Goal: Task Accomplishment & Management: Complete application form

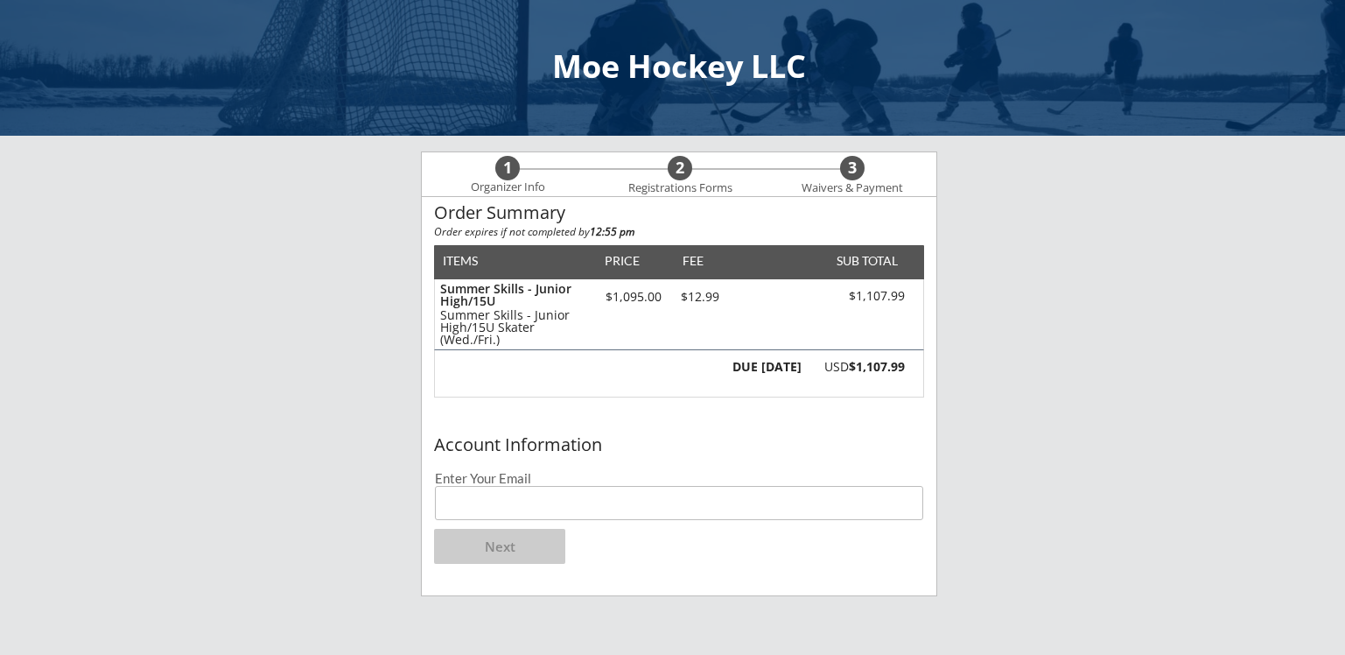
click at [507, 511] on input "email" at bounding box center [679, 503] width 488 height 34
type input "[PERSON_NAME][EMAIL_ADDRESS][PERSON_NAME][DOMAIN_NAME]"
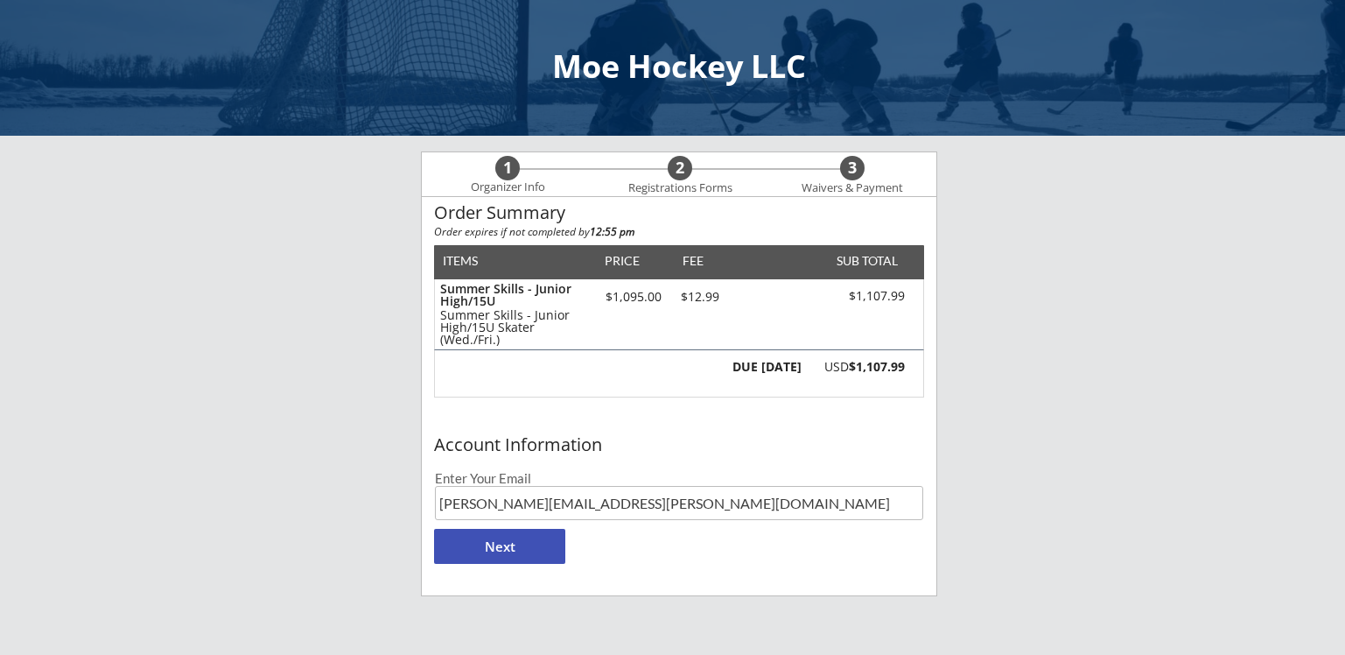
click at [534, 553] on button "Next" at bounding box center [499, 546] width 131 height 35
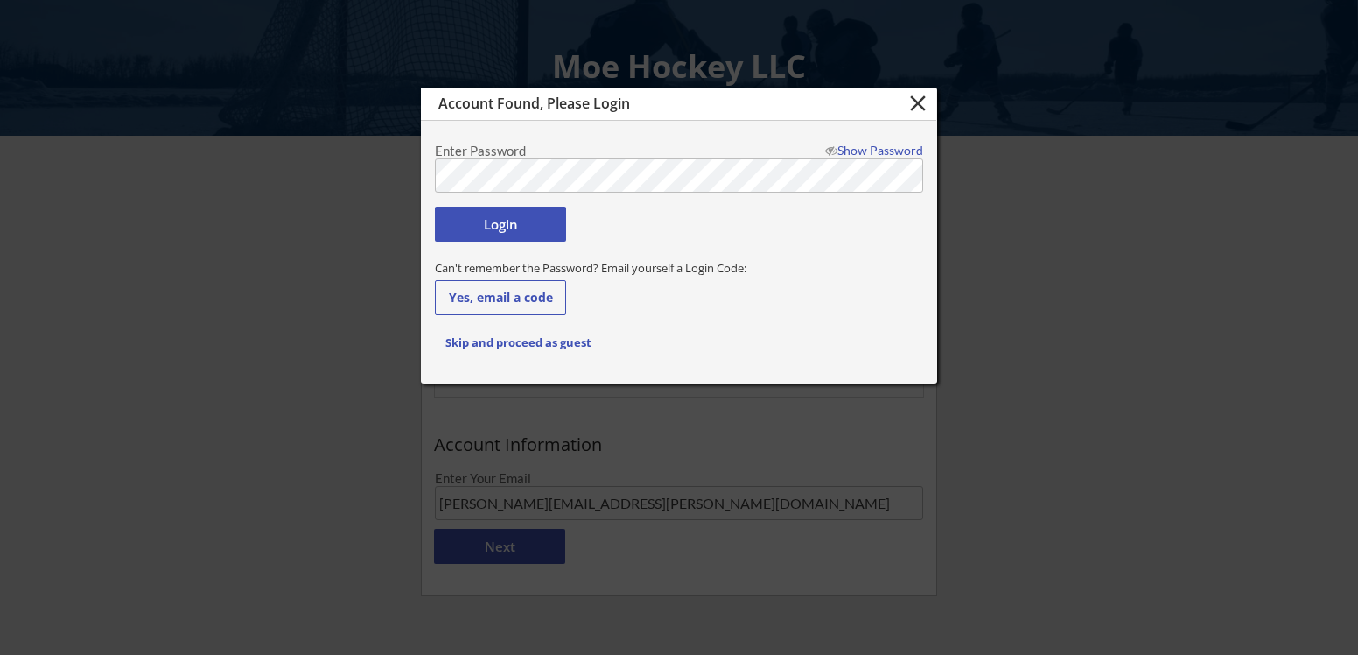
click at [536, 546] on div at bounding box center [679, 327] width 1358 height 655
click at [518, 235] on button "Login" at bounding box center [500, 224] width 131 height 35
click at [523, 221] on button "Login" at bounding box center [500, 224] width 131 height 35
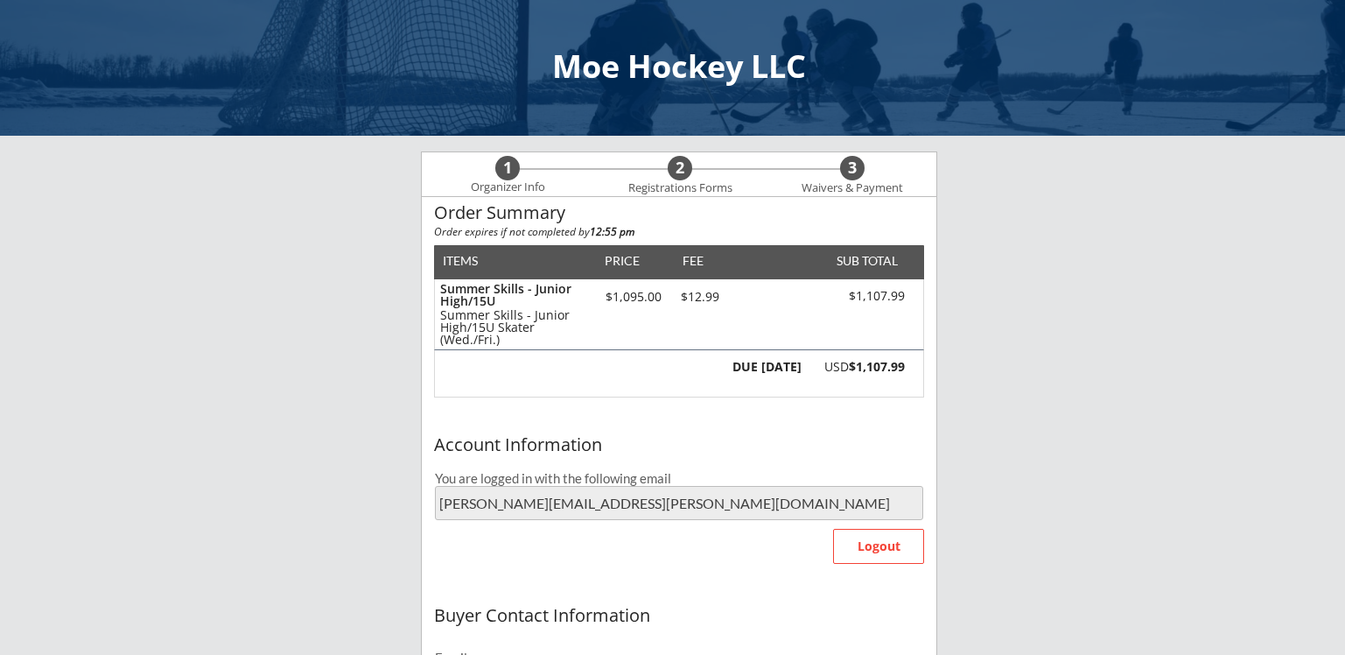
type input "[PERSON_NAME]"
type input "[PHONE_NUMBER]"
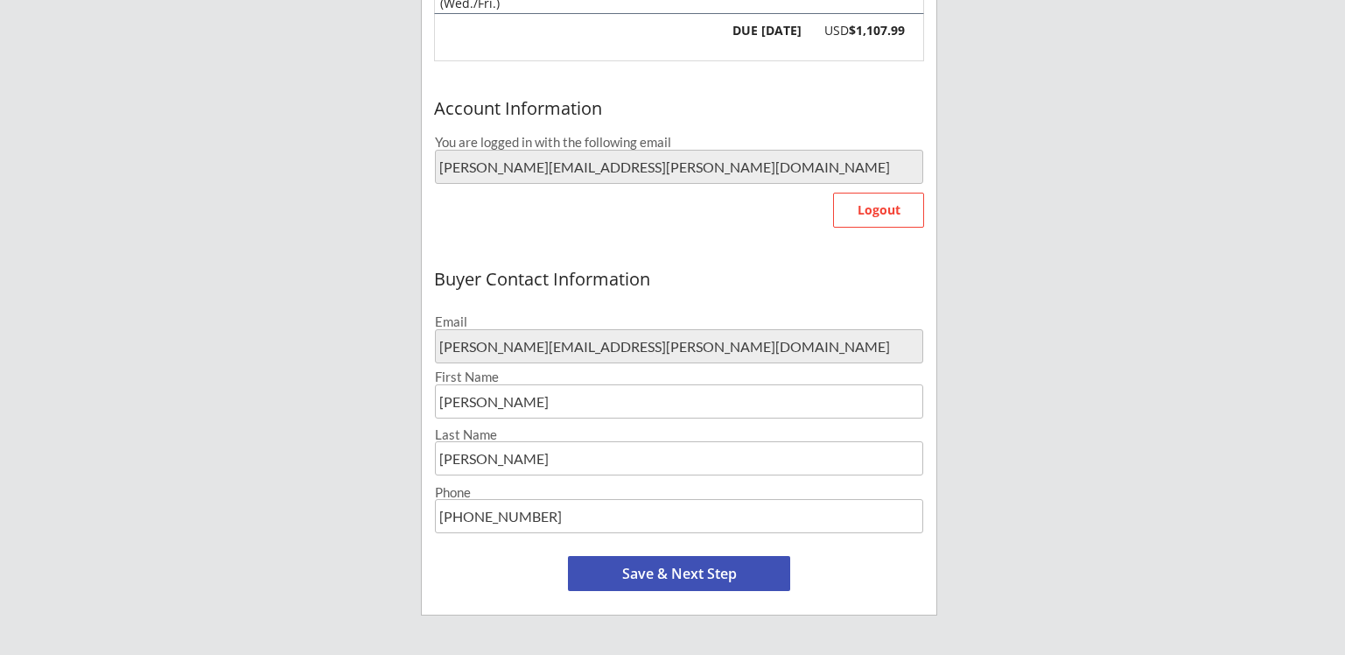
scroll to position [350, 0]
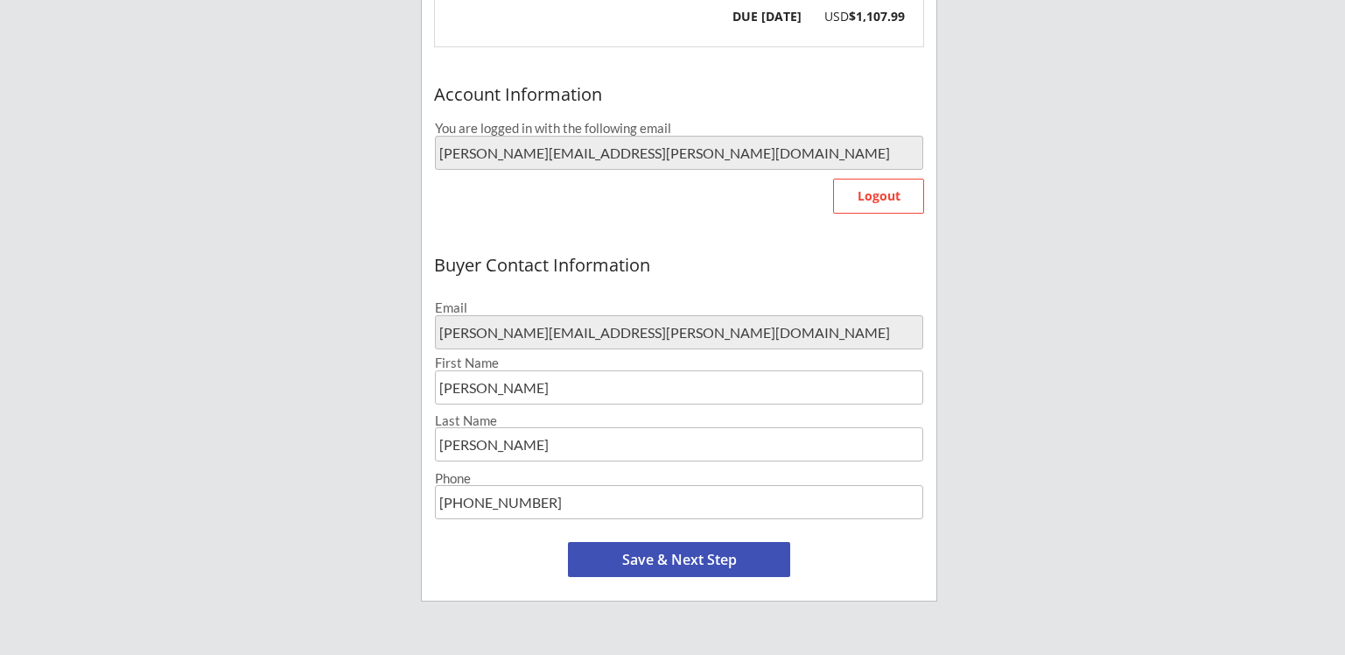
click at [684, 565] on button "Save & Next Step" at bounding box center [679, 559] width 222 height 35
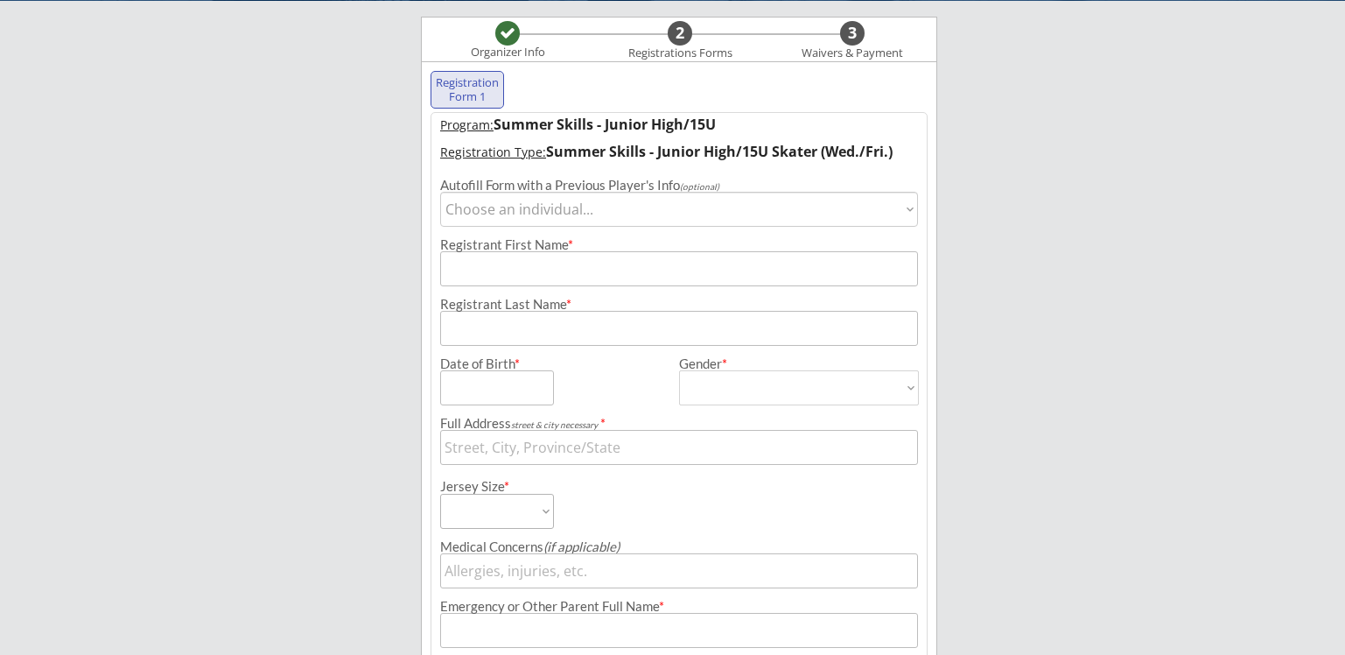
scroll to position [134, 0]
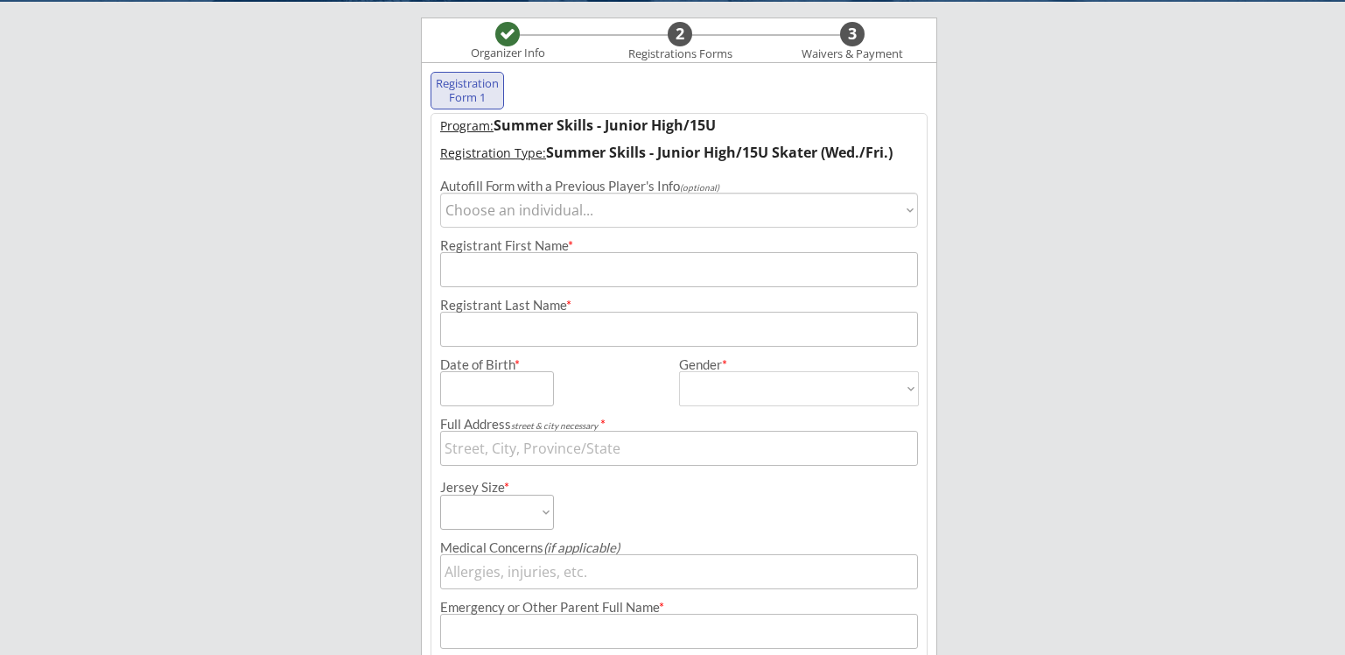
click at [907, 207] on select "Choose an individual... [PERSON_NAME]" at bounding box center [679, 210] width 478 height 35
select select ""1348695171700984260__LOOKUP__1687312852356x248407757281558530""
click at [440, 193] on select "Choose an individual... [PERSON_NAME]" at bounding box center [679, 210] width 478 height 35
type input "[PERSON_NAME]"
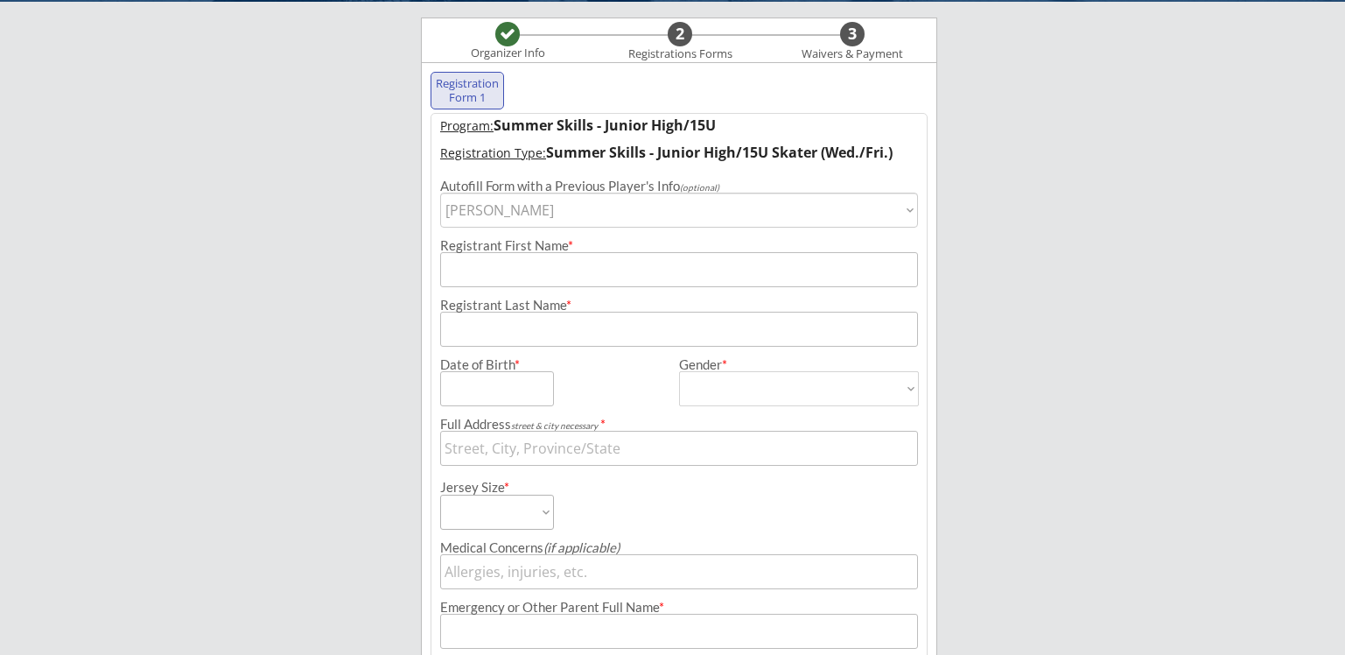
type input "[DATE]"
type input "[STREET_ADDRESS][PERSON_NAME]"
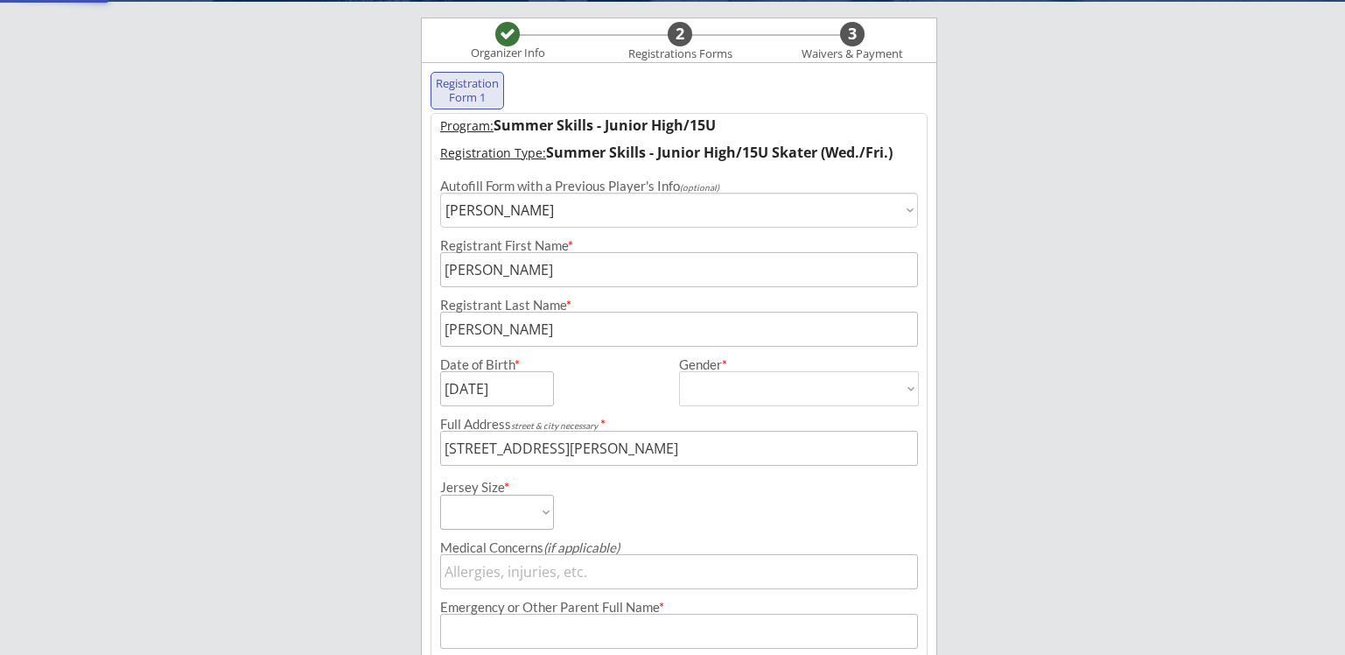
type input "[DEMOGRAPHIC_DATA]"
select select ""[DEMOGRAPHIC_DATA]""
type input "[PERSON_NAME]"
type input "[PHONE_NUMBER]"
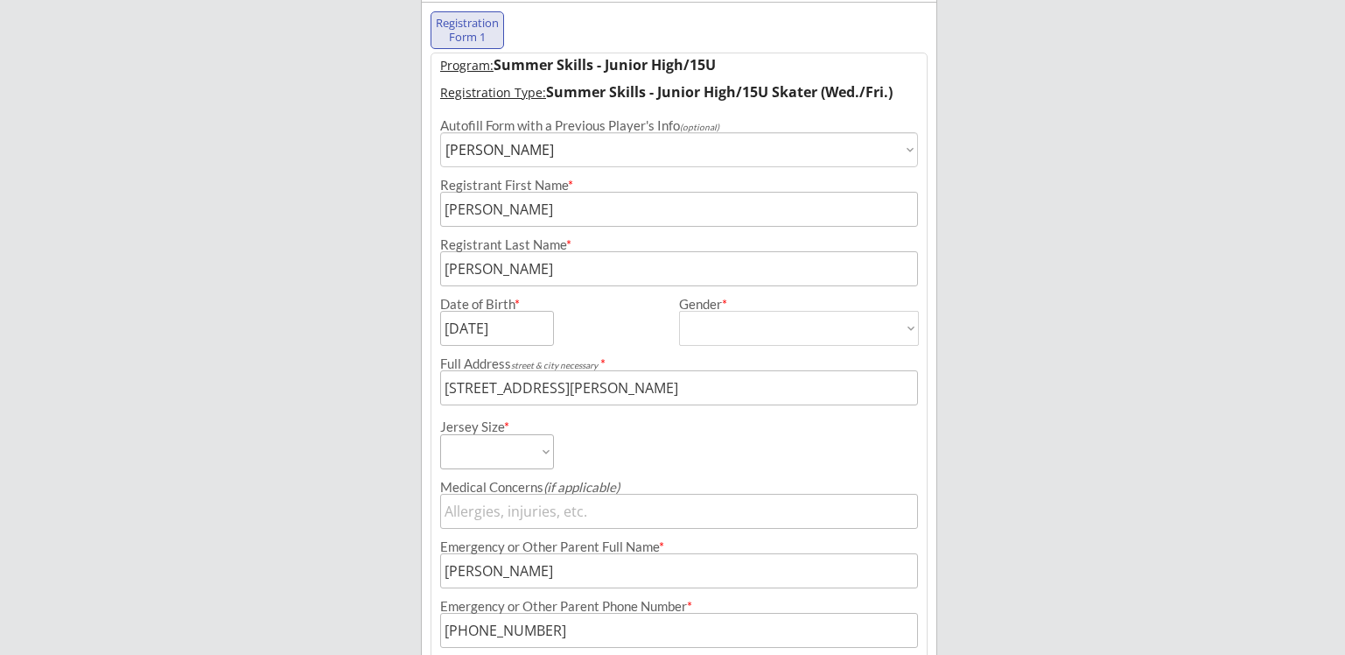
scroll to position [221, 0]
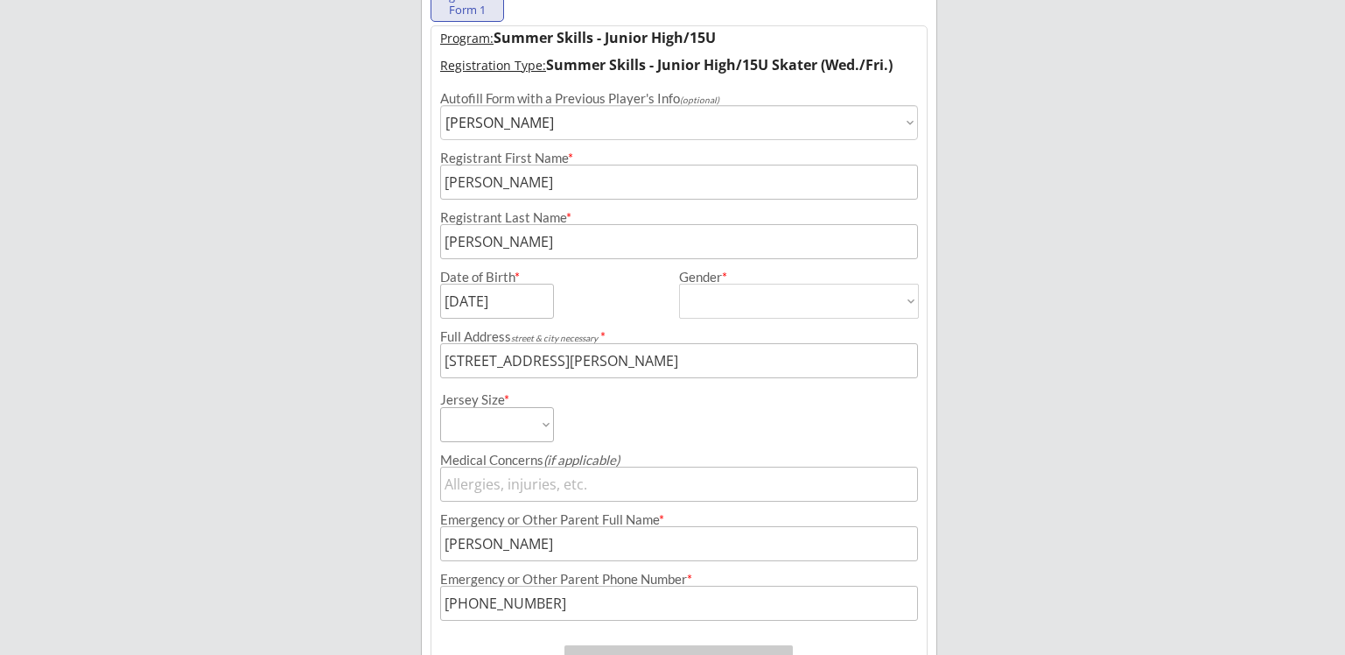
click at [546, 428] on select "Adult Small Adult Medium Adult Large Adult Goalie Cut Intermediate Goalie Cut" at bounding box center [497, 424] width 114 height 35
click at [548, 428] on select "Adult Small Adult Medium Adult Large Adult Goalie Cut Intermediate Goalie Cut" at bounding box center [497, 424] width 114 height 35
select select ""Adult Medium""
click at [440, 407] on select "Adult Small Adult Medium Adult Large Adult Goalie Cut Intermediate Goalie Cut" at bounding box center [497, 424] width 114 height 35
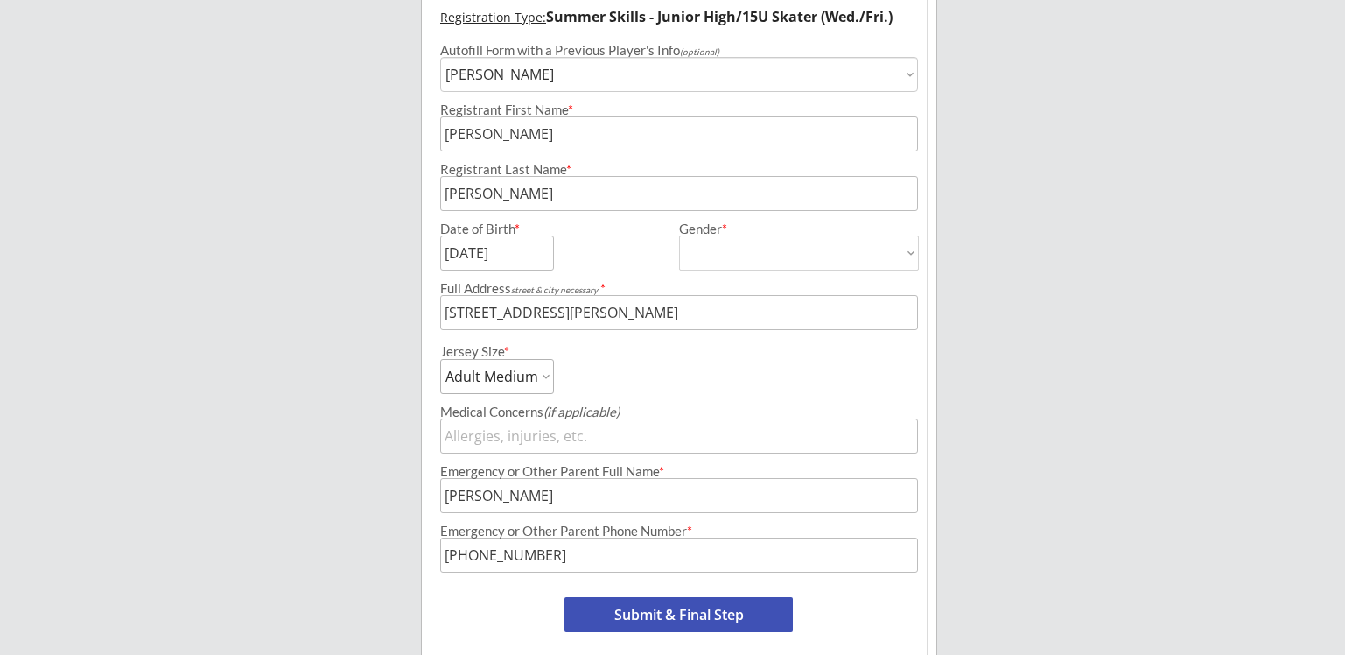
scroll to position [309, 0]
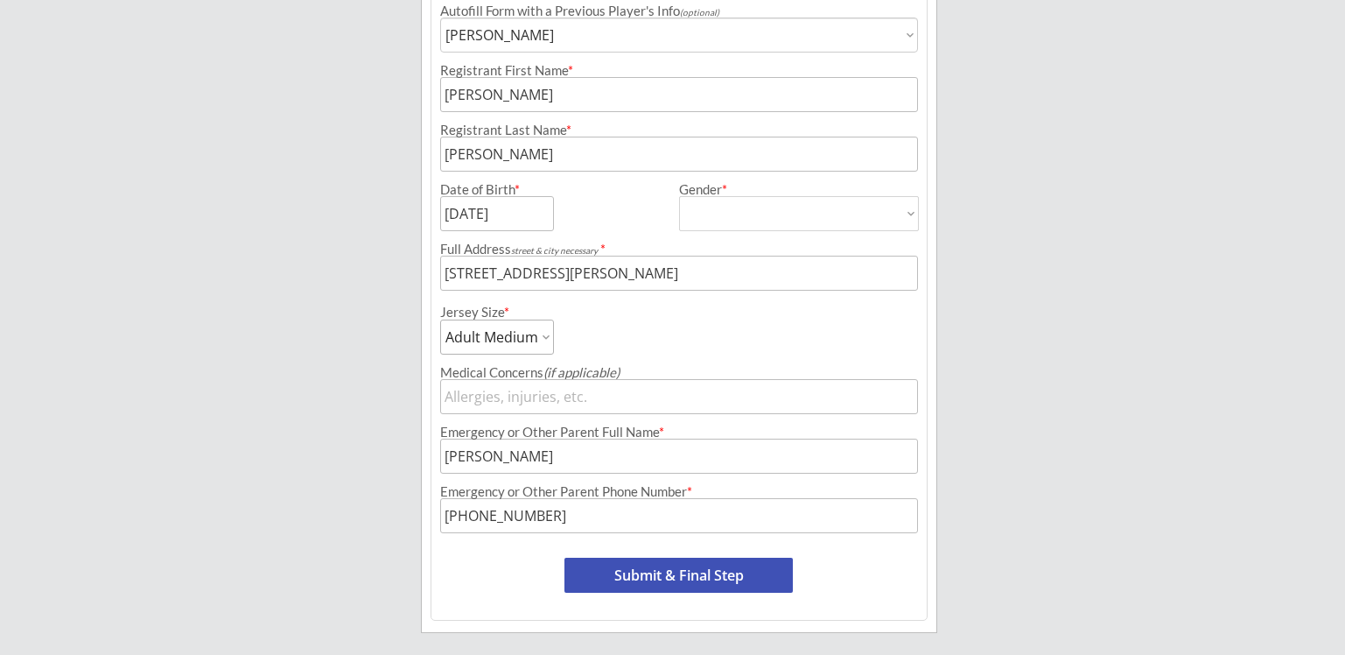
click at [548, 516] on input "input" at bounding box center [679, 515] width 478 height 35
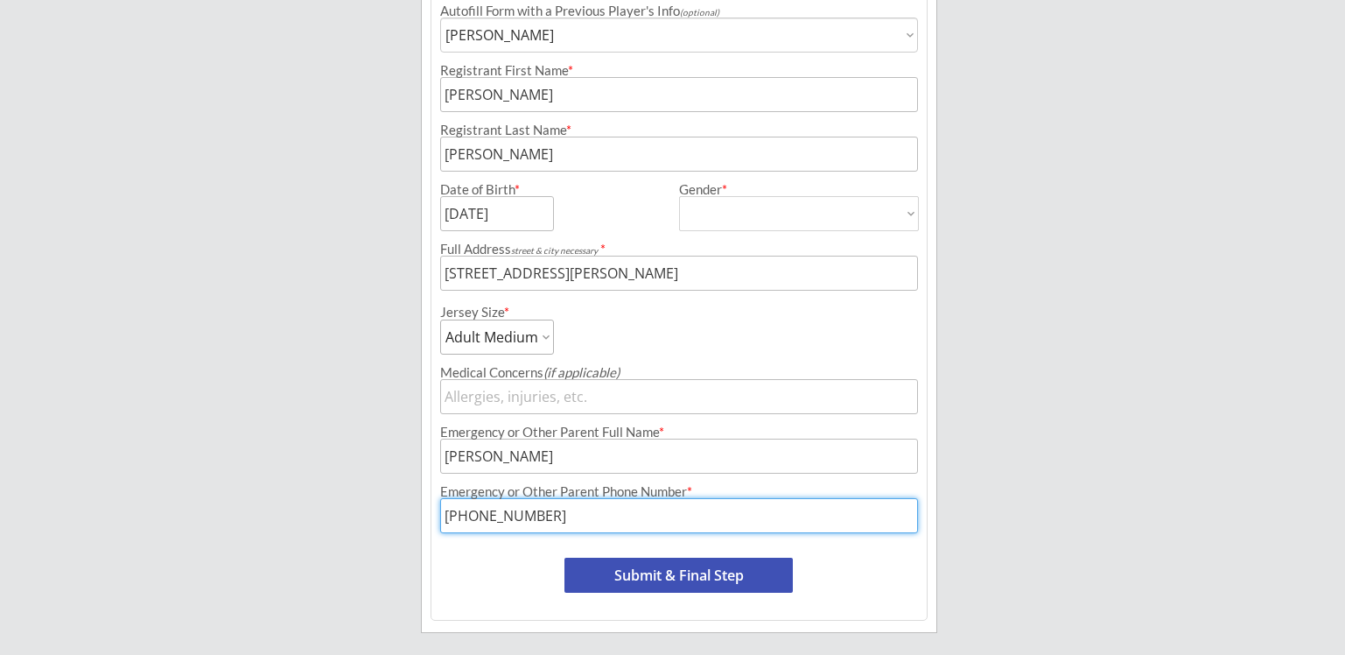
drag, startPoint x: 548, startPoint y: 516, endPoint x: 537, endPoint y: 516, distance: 10.5
click at [537, 516] on input "input" at bounding box center [679, 515] width 478 height 35
type input "[PHONE_NUMBER]"
click at [690, 575] on button "Submit & Final Step" at bounding box center [679, 575] width 228 height 35
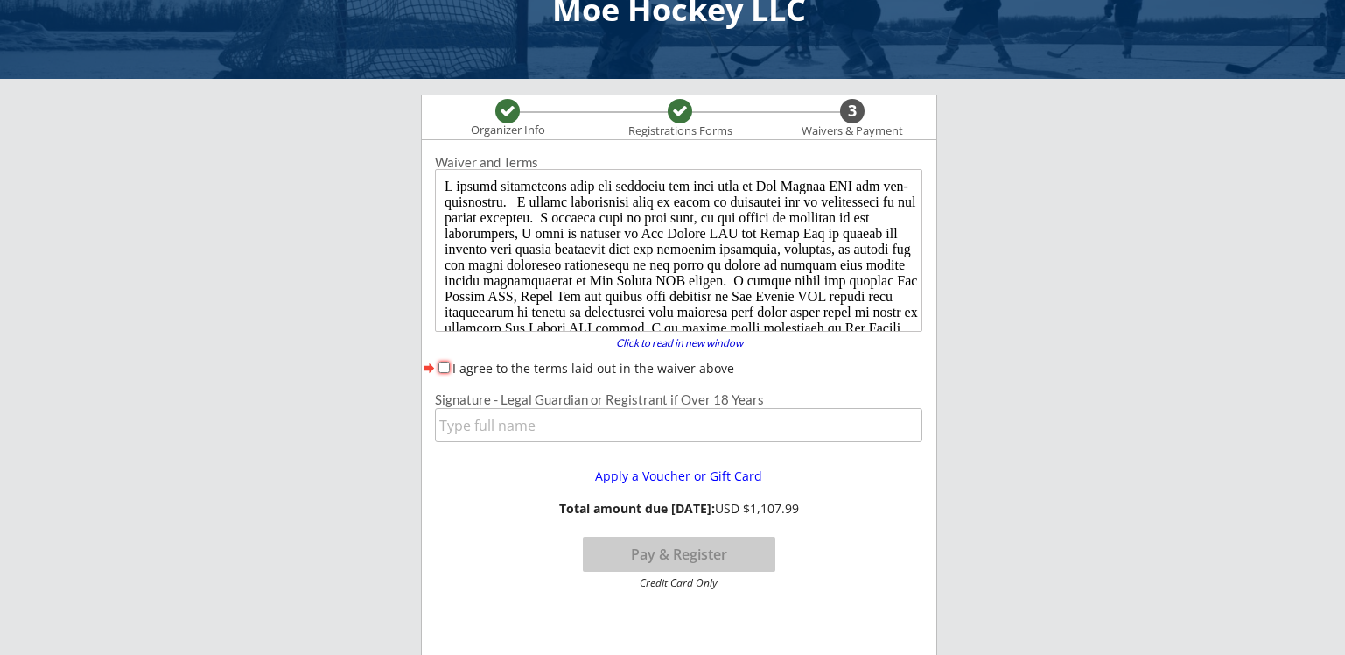
scroll to position [88, 0]
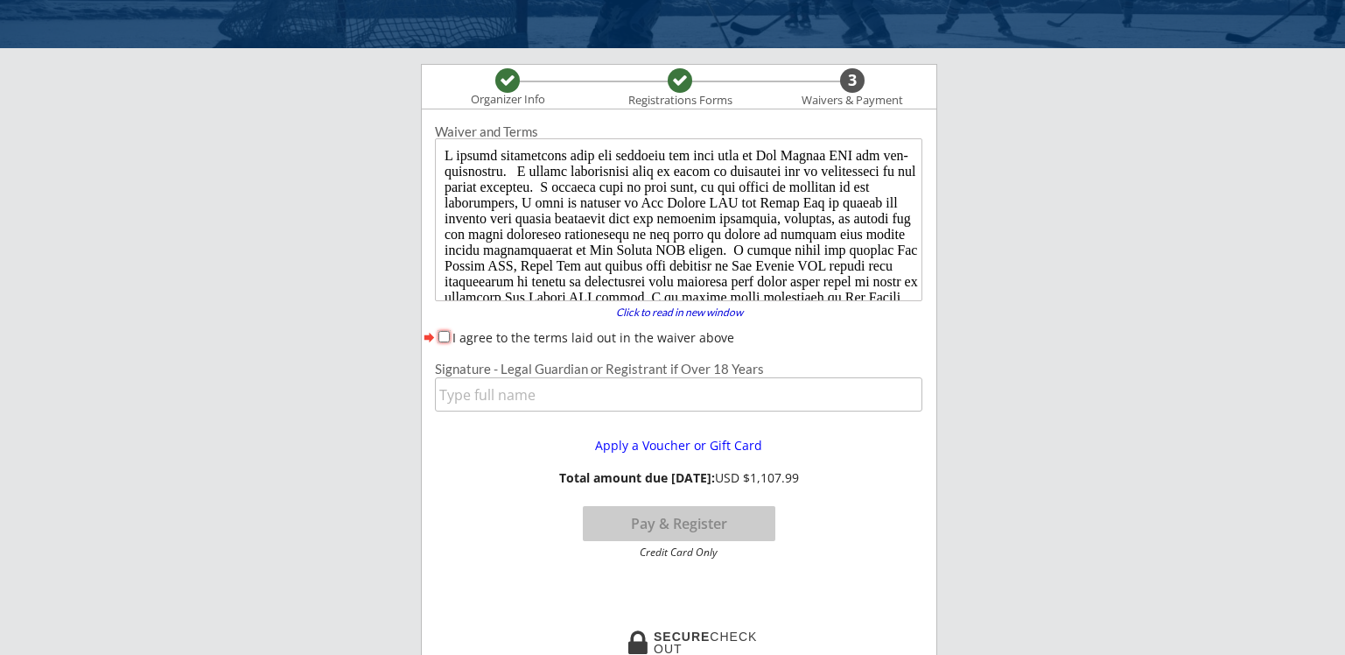
click at [446, 338] on input "I agree to the terms laid out in the waiver above" at bounding box center [444, 336] width 11 height 11
checkbox input "true"
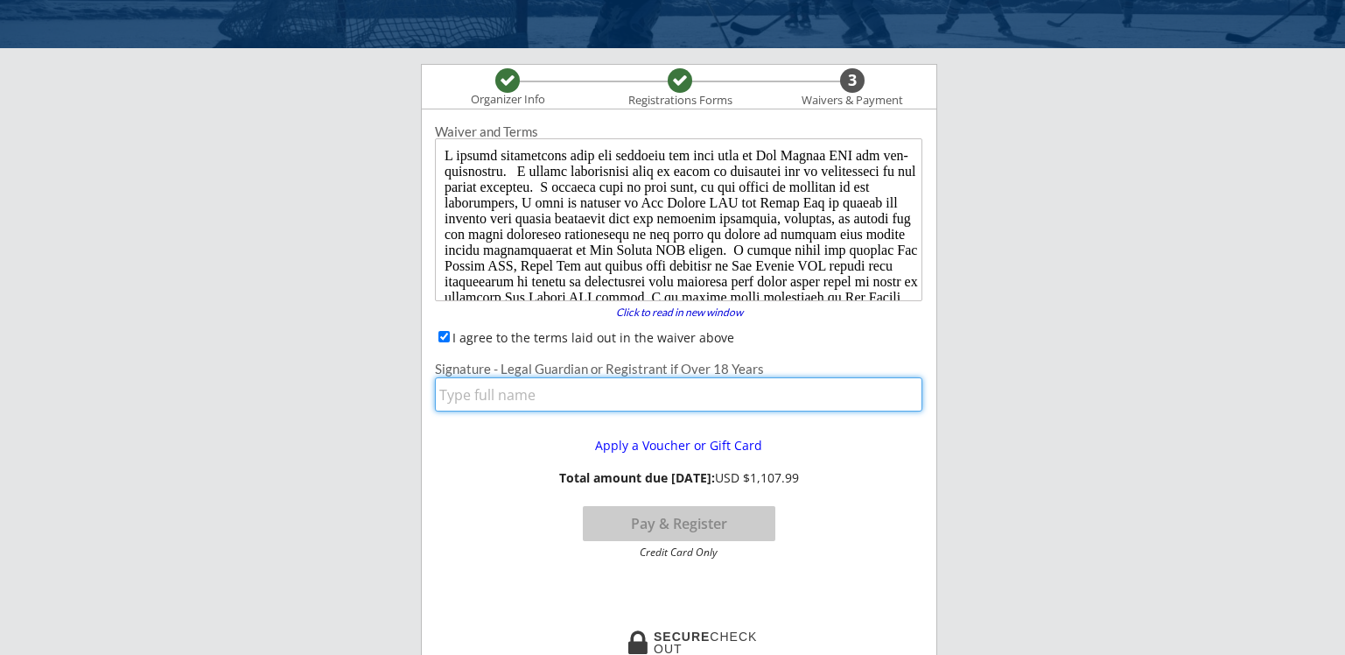
click at [474, 398] on input "input" at bounding box center [679, 394] width 488 height 34
type input "[PERSON_NAME]"
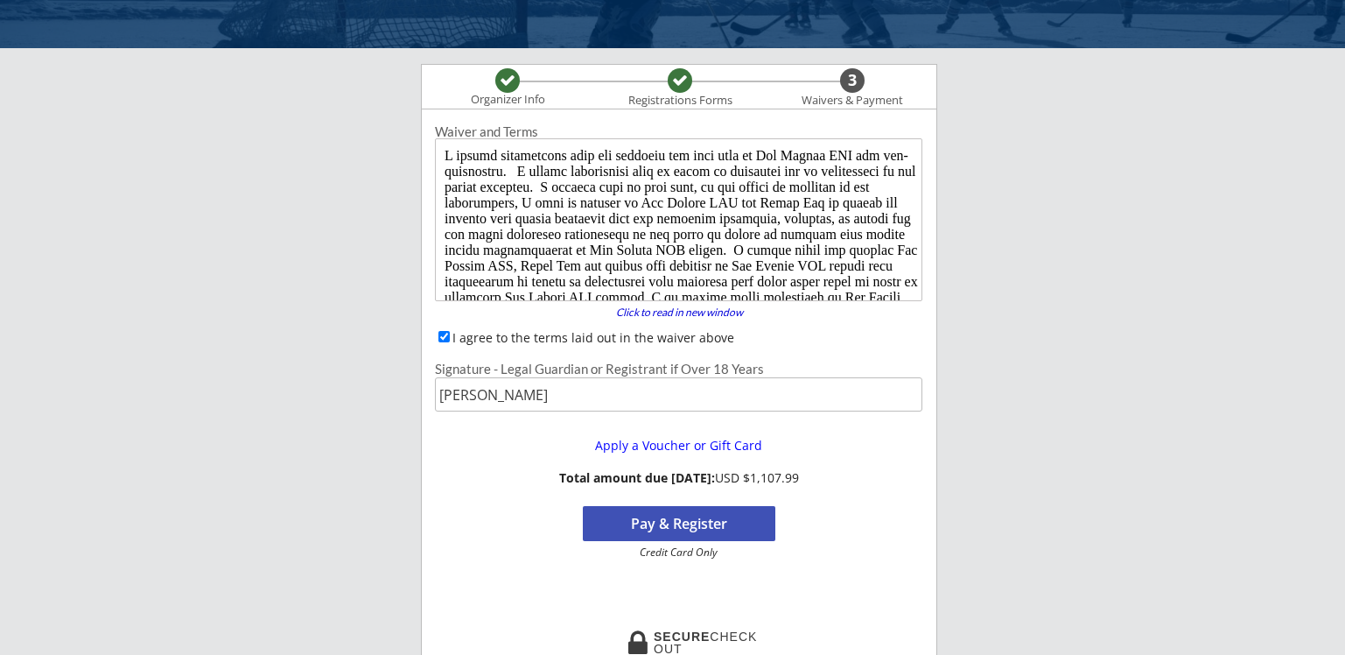
click at [676, 528] on button "Pay & Register" at bounding box center [679, 523] width 193 height 35
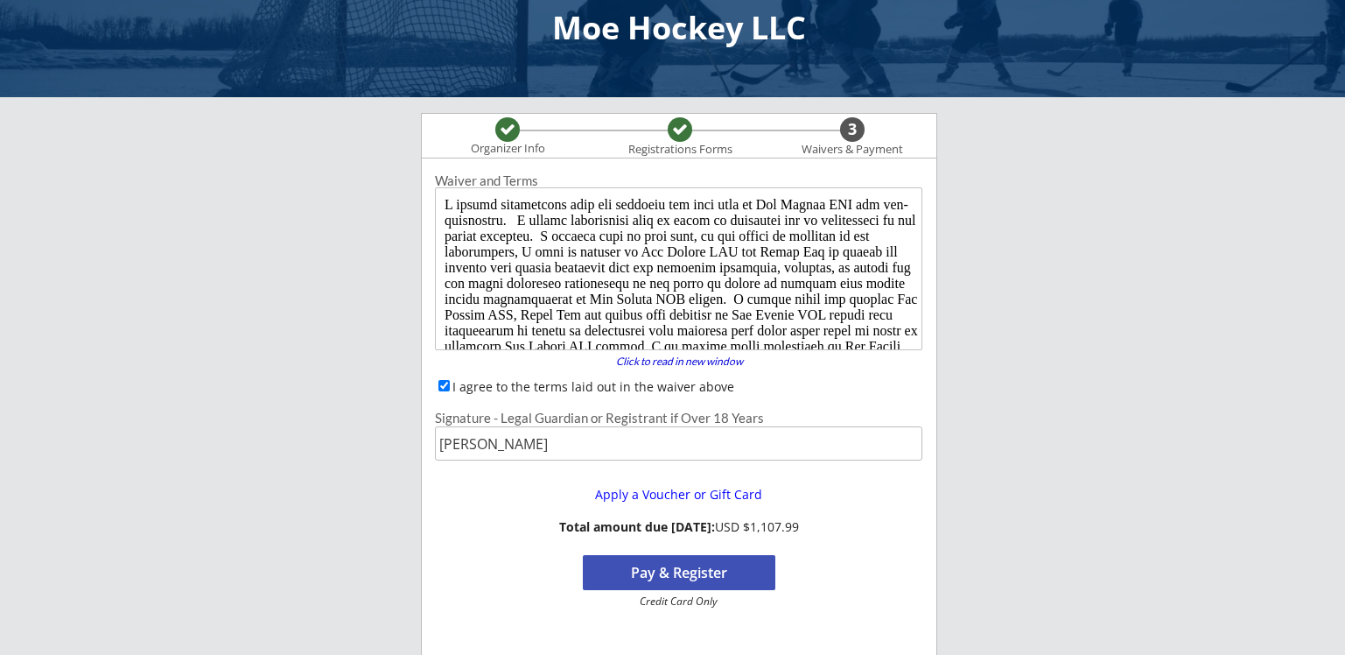
scroll to position [0, 0]
